Goal: Information Seeking & Learning: Check status

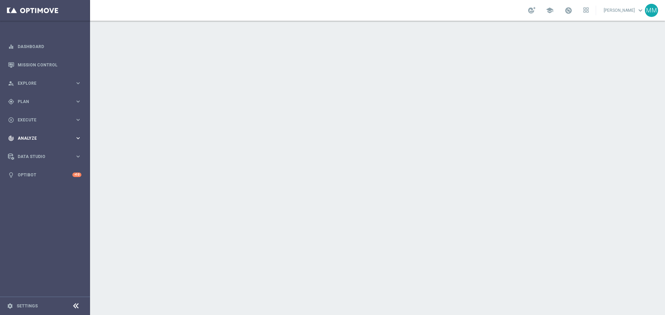
click at [39, 137] on span "Analyze" at bounding box center [46, 138] width 57 height 4
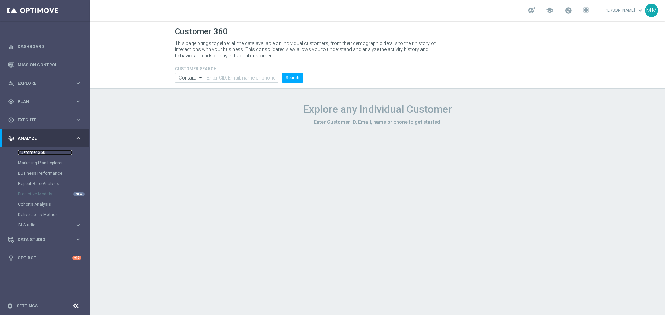
click at [40, 150] on link "Customer 360" at bounding box center [45, 153] width 54 height 6
click at [262, 77] on input "text" at bounding box center [242, 78] width 74 height 10
paste input "1621251"
type input "1621251"
click at [289, 77] on button "Search" at bounding box center [292, 78] width 21 height 10
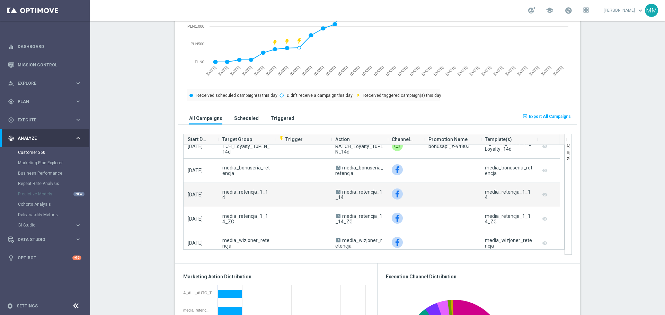
scroll to position [277, 0]
